Goal: Transaction & Acquisition: Purchase product/service

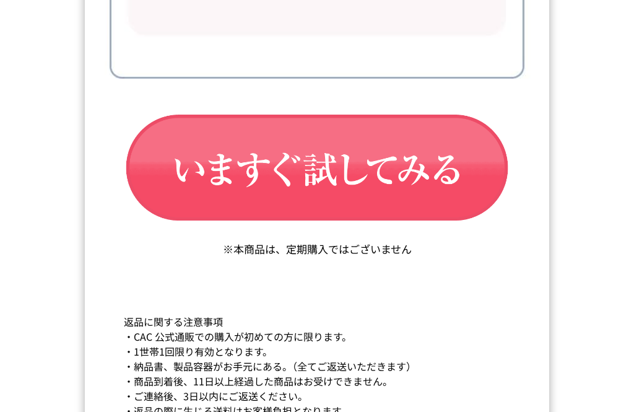
scroll to position [21111, 0]
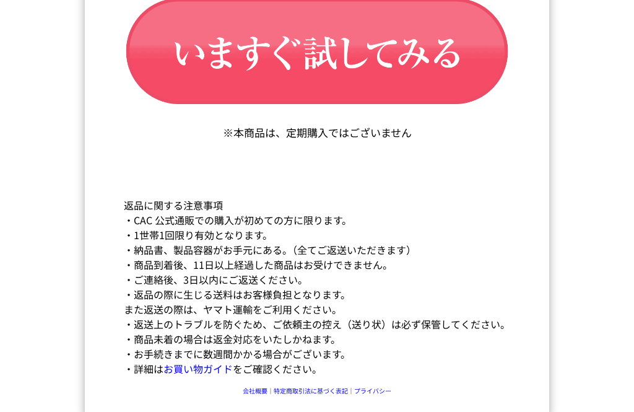
click at [450, 113] on img at bounding box center [316, 53] width 427 height 144
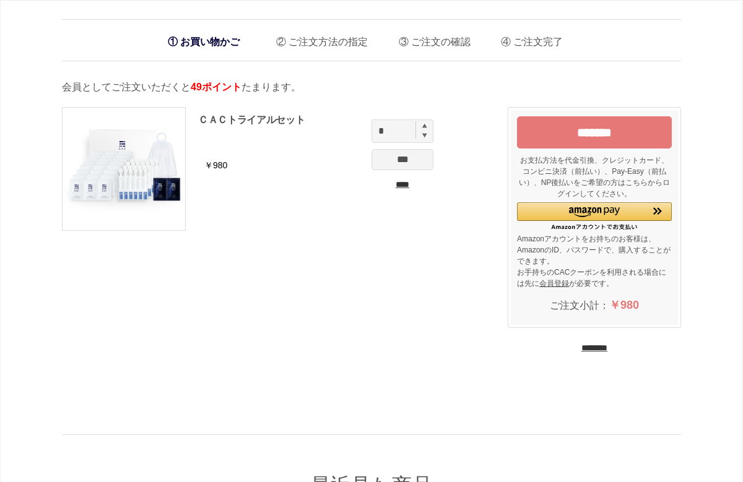
click at [636, 137] on input "*******" at bounding box center [594, 132] width 155 height 32
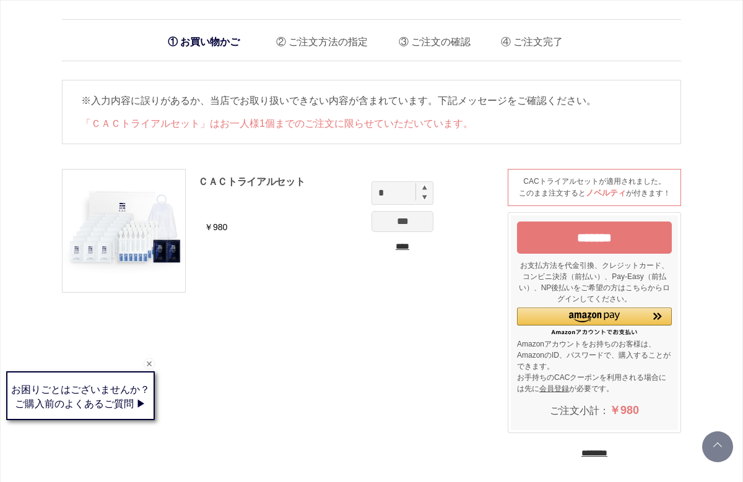
click at [457, 134] on div "※入力内容に誤りがあるか、当店でお取り扱いできない内容が含まれています。下記メッセージをご確認ください。 「ＣＡＣトライアルセット」はお一人様1個までのご注文…" at bounding box center [371, 112] width 619 height 64
click at [541, 47] on li "ご注文完了" at bounding box center [526, 38] width 71 height 25
click at [447, 41] on li "ご注文の確認" at bounding box center [429, 38] width 81 height 25
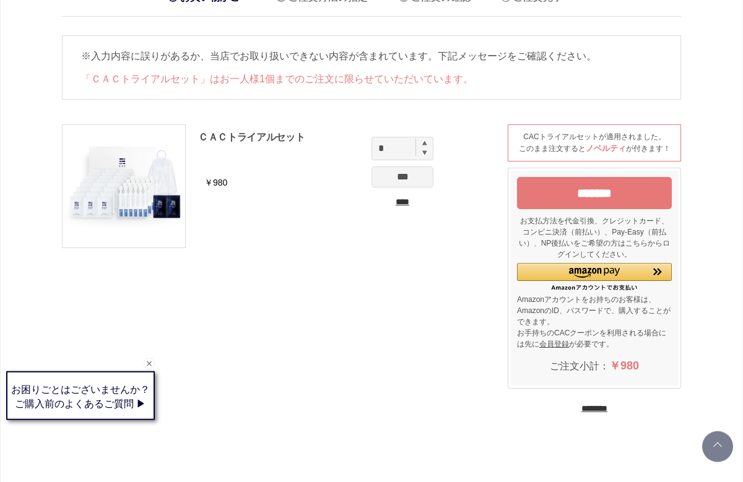
scroll to position [45, 0]
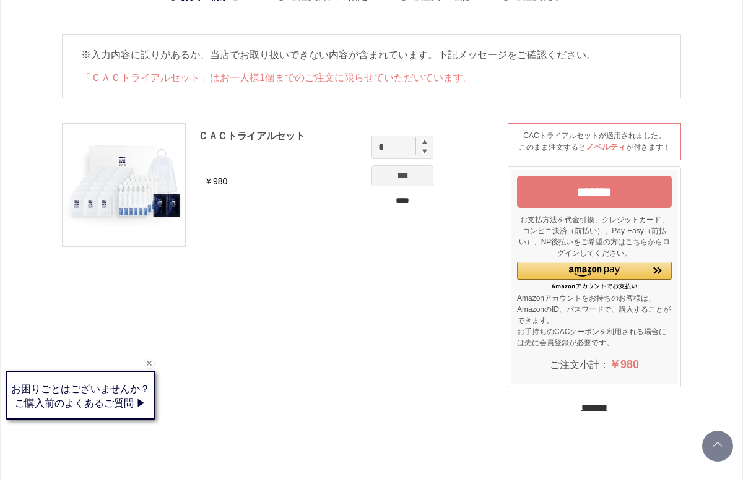
click at [594, 410] on input "********" at bounding box center [594, 408] width 26 height 12
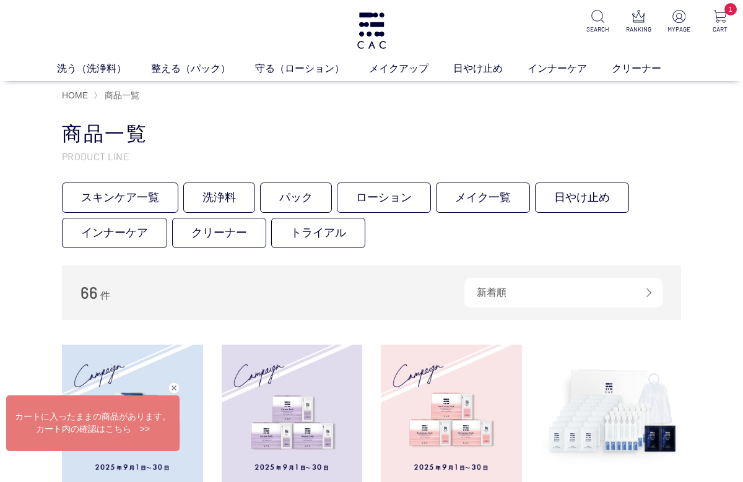
click at [680, 20] on img at bounding box center [678, 16] width 13 height 13
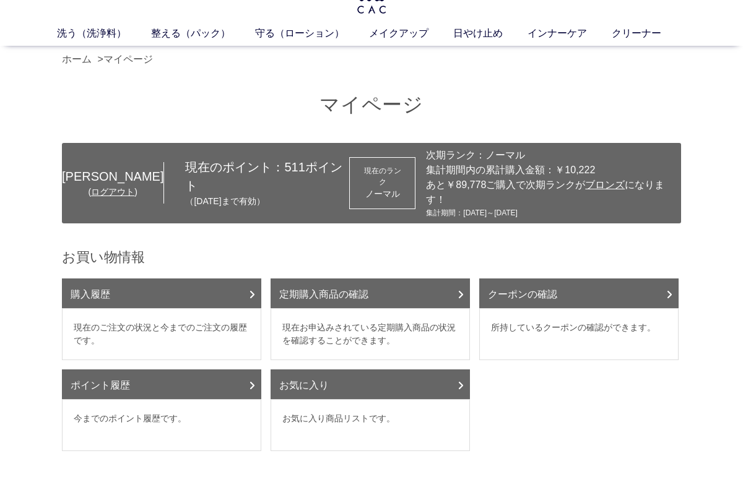
scroll to position [35, 0]
click at [661, 286] on link "クーポンの確認" at bounding box center [578, 294] width 199 height 30
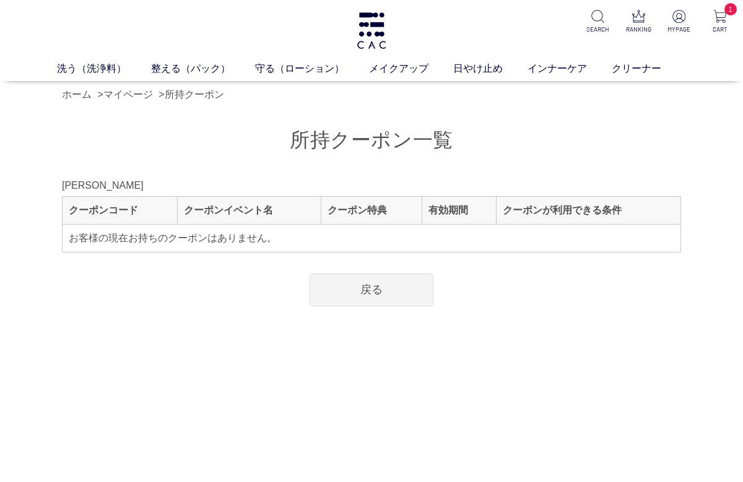
click at [676, 16] on img at bounding box center [678, 16] width 13 height 13
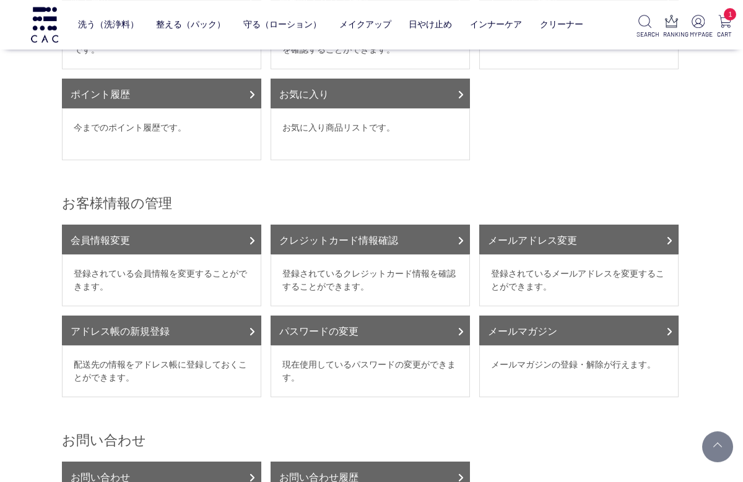
scroll to position [245, 0]
click at [604, 316] on link "メールマガジン" at bounding box center [578, 331] width 199 height 30
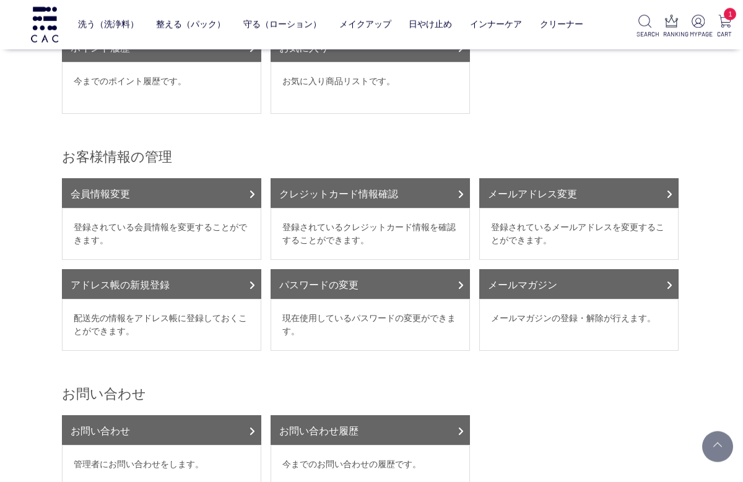
click at [221, 185] on link "会員情報変更" at bounding box center [161, 193] width 199 height 30
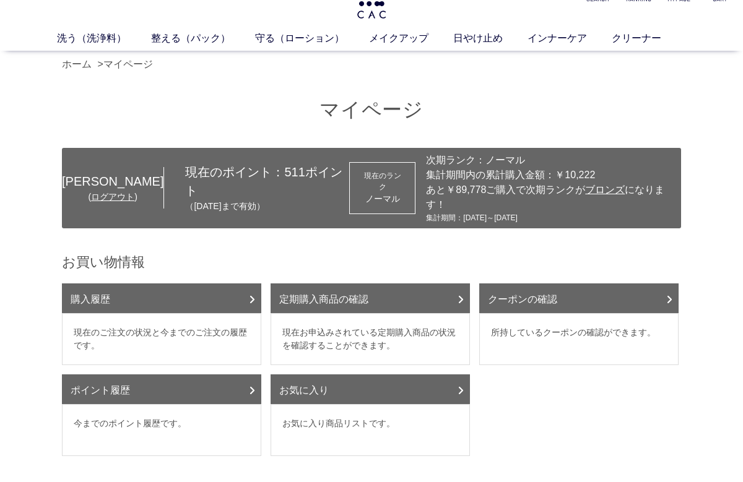
scroll to position [0, 0]
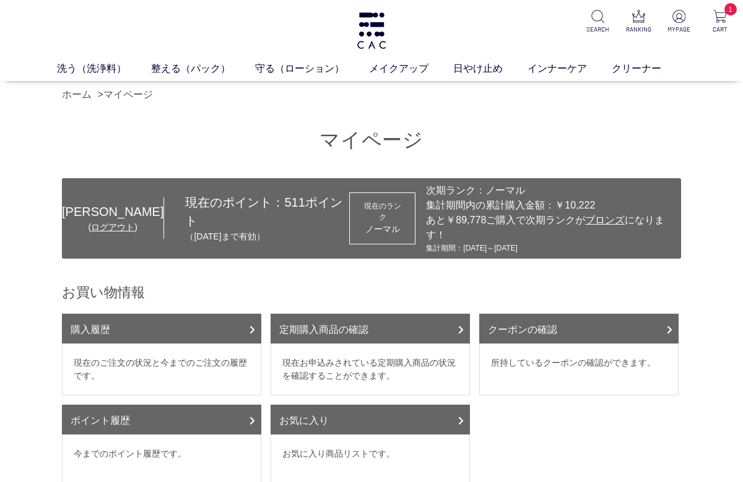
click at [719, 20] on img at bounding box center [719, 16] width 13 height 13
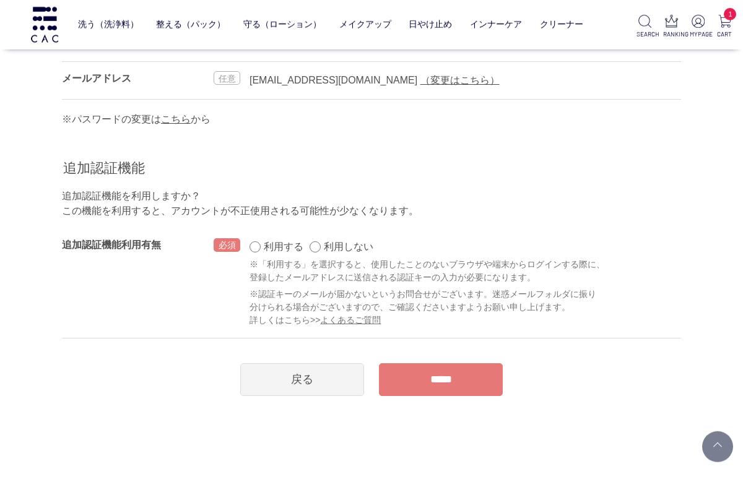
scroll to position [821, 0]
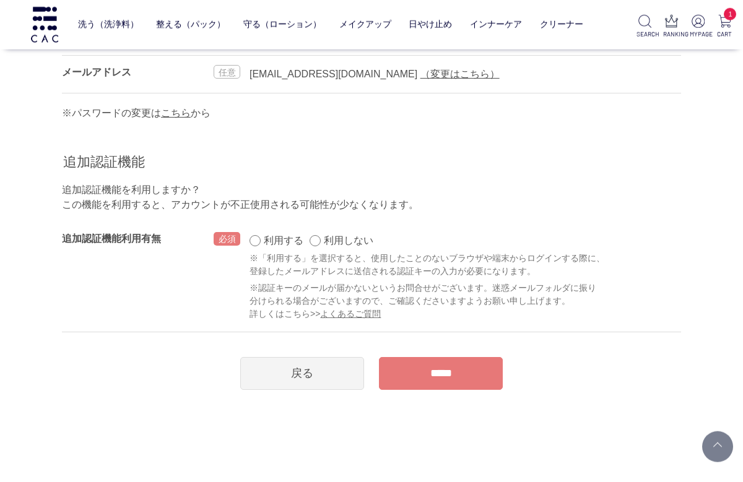
click at [293, 386] on link "戻る" at bounding box center [302, 373] width 124 height 33
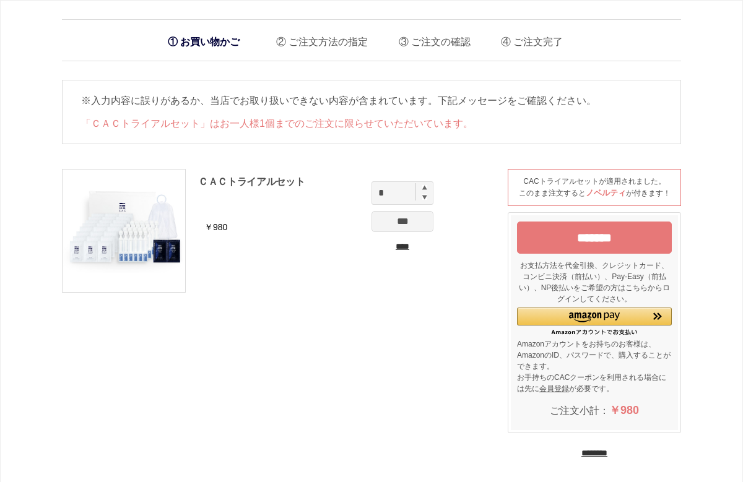
click at [635, 245] on input "*******" at bounding box center [594, 238] width 155 height 32
click at [607, 243] on input "*******" at bounding box center [594, 238] width 155 height 32
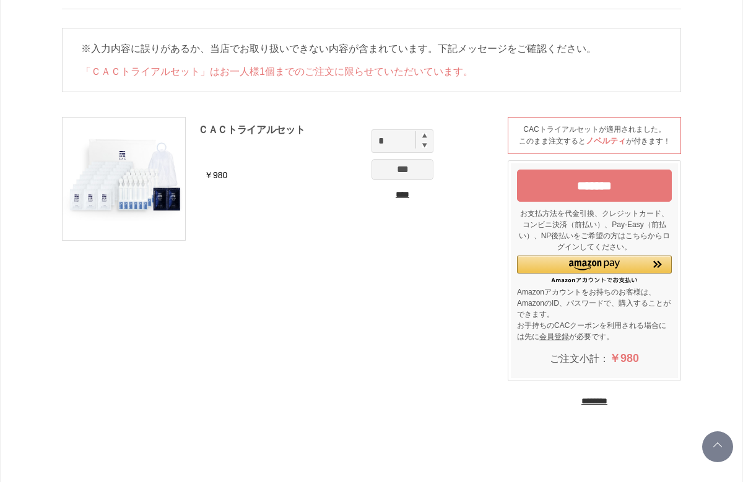
scroll to position [48, 0]
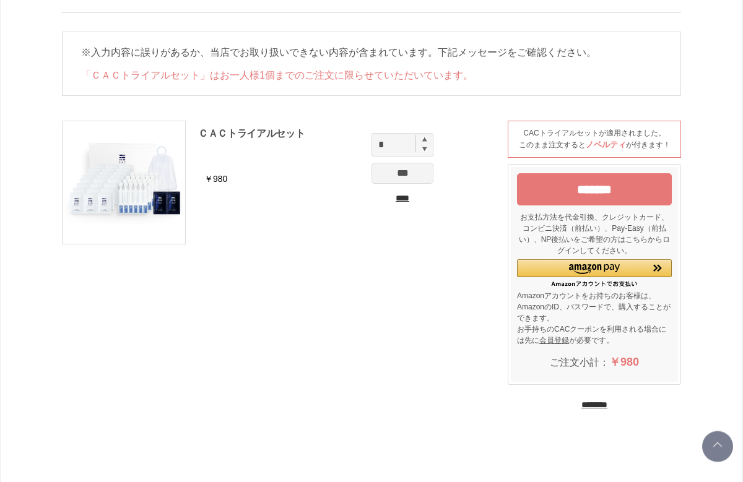
click at [590, 195] on input "*******" at bounding box center [594, 189] width 155 height 32
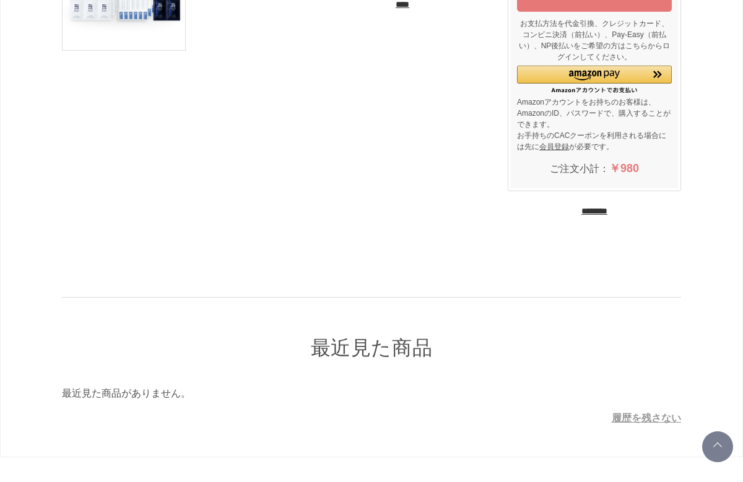
scroll to position [289, 0]
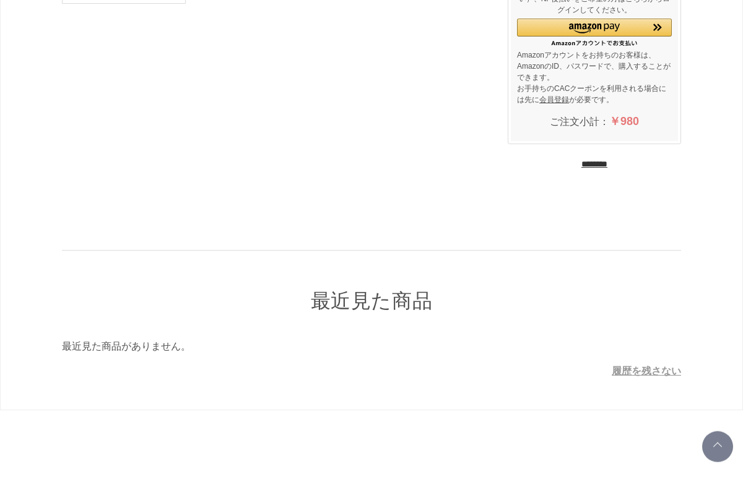
click at [644, 372] on link "履歴を残さない" at bounding box center [645, 371] width 69 height 11
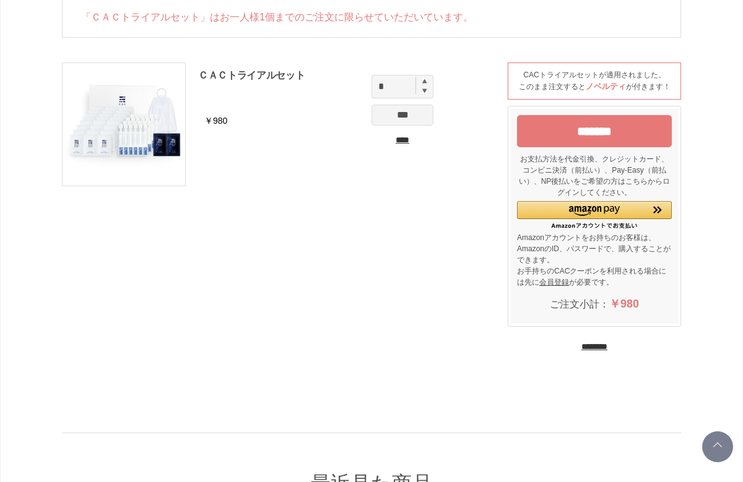
scroll to position [0, 0]
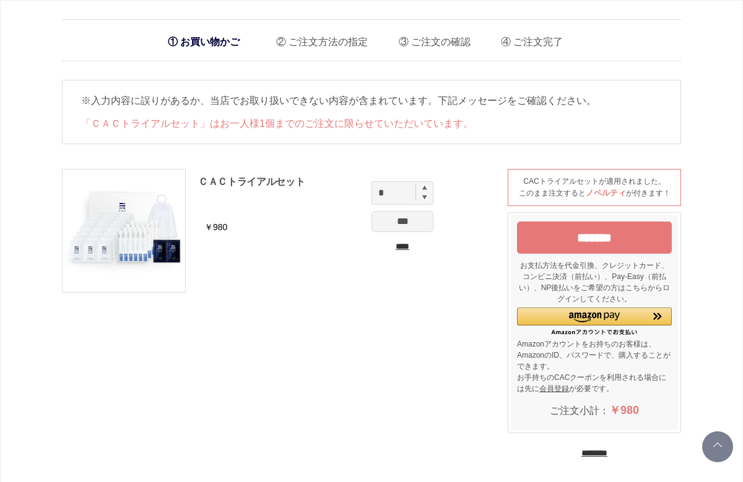
click at [584, 457] on input "********" at bounding box center [594, 453] width 26 height 12
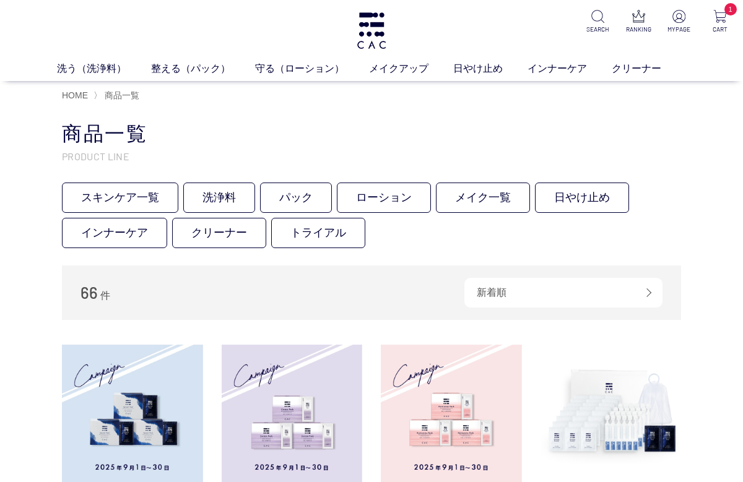
click at [719, 20] on img at bounding box center [719, 16] width 13 height 13
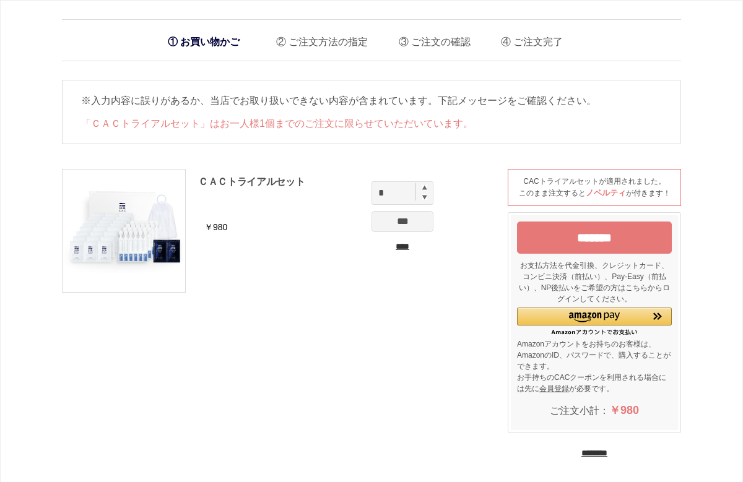
click at [607, 456] on input "********" at bounding box center [594, 453] width 26 height 12
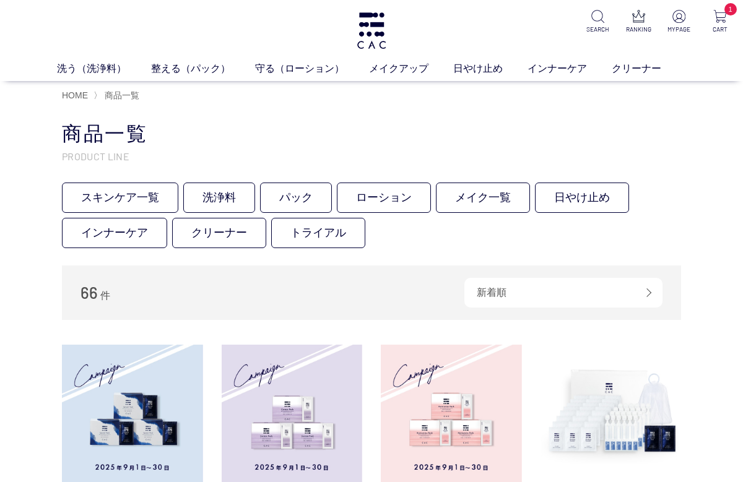
click at [633, 70] on link "クリーナー" at bounding box center [648, 68] width 74 height 15
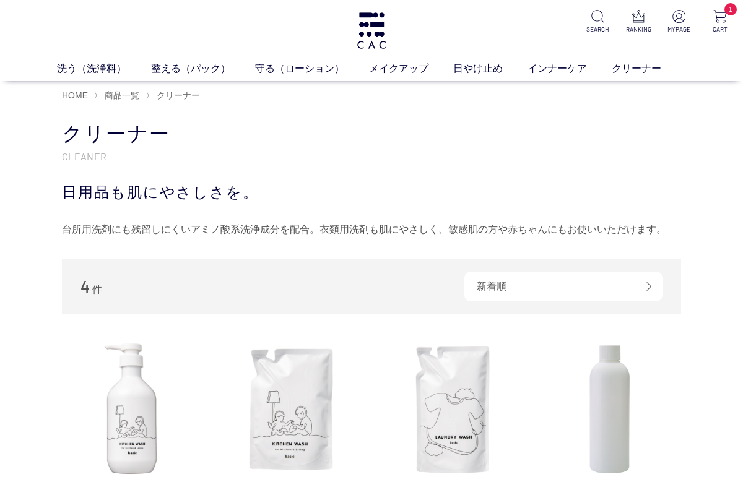
click at [558, 72] on link "インナーケア" at bounding box center [569, 68] width 84 height 15
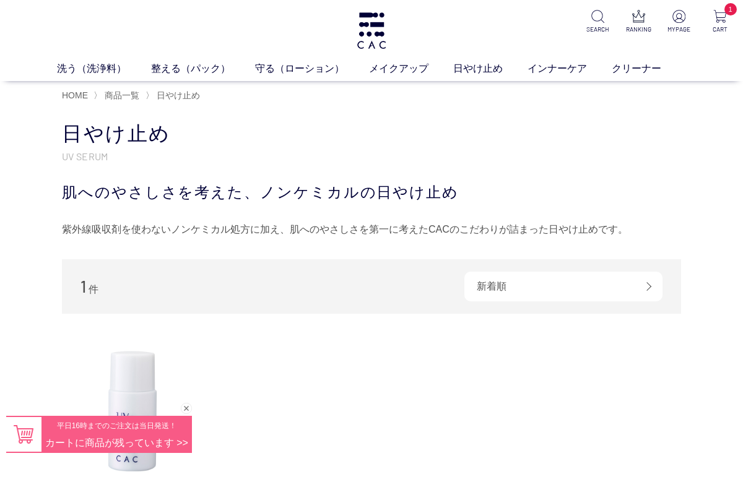
click at [410, 72] on link "メイクアップ" at bounding box center [411, 68] width 84 height 15
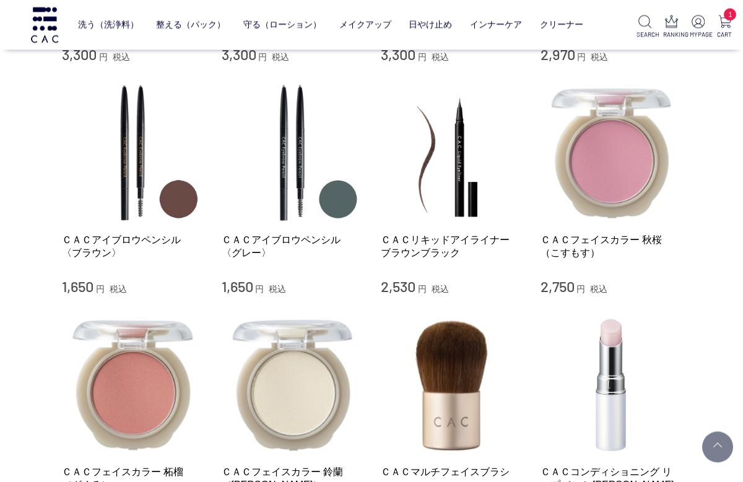
scroll to position [1183, 0]
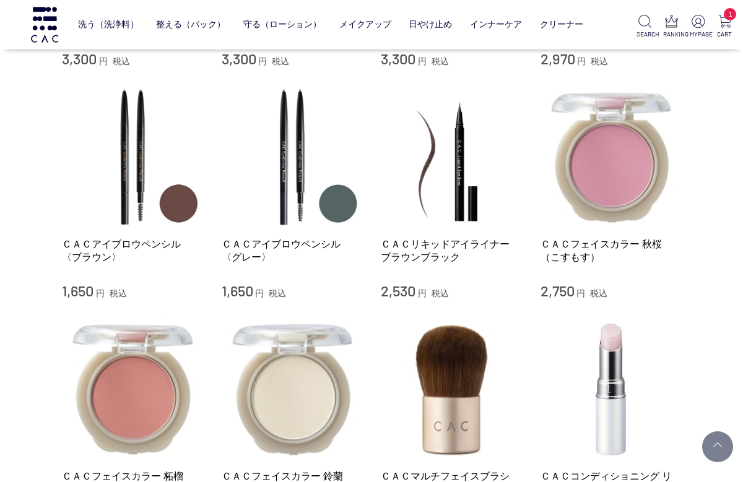
click at [483, 243] on link "ＣＡＣリキッドアイライナー　ブラウンブラック" at bounding box center [451, 251] width 141 height 27
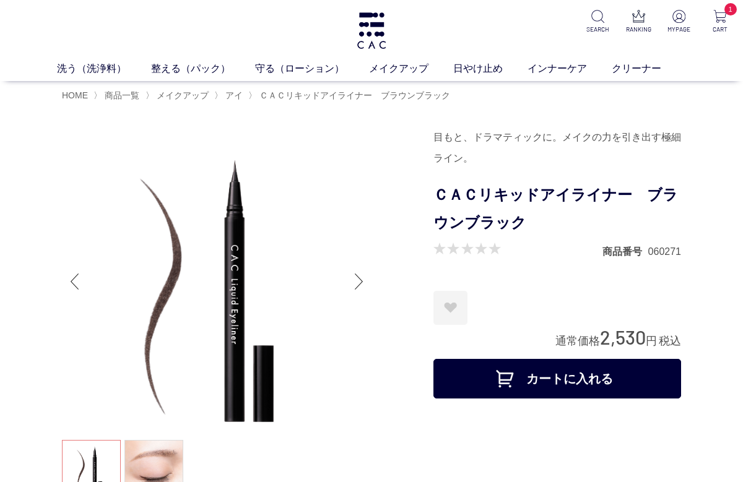
click at [331, 95] on link "フェイスパック" at bounding box center [339, 92] width 61 height 10
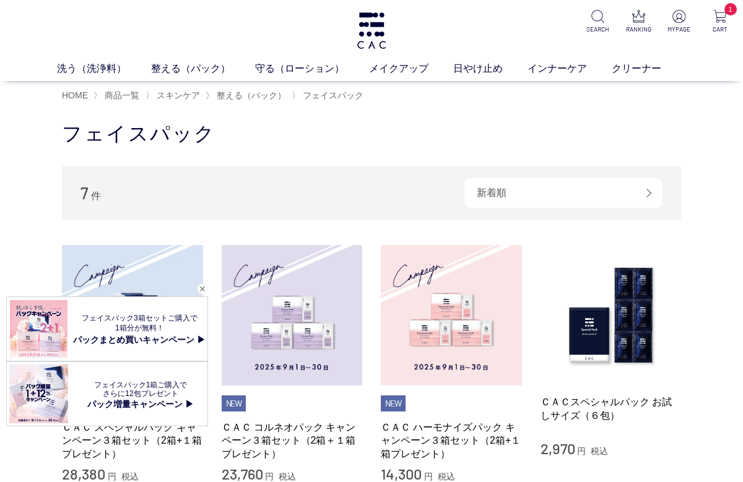
click at [84, 103] on ul "液体洗浄料 パウダー洗浄料 泡洗顔料 グッズ" at bounding box center [371, 92] width 594 height 30
